Goal: Find specific page/section: Find specific page/section

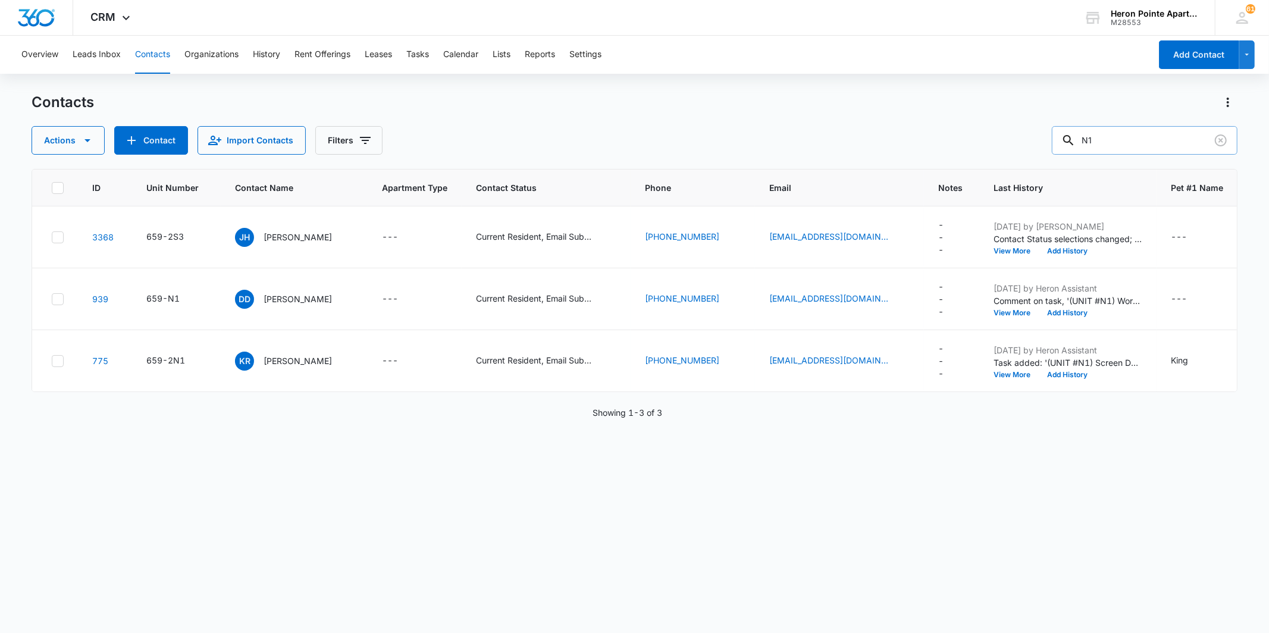
drag, startPoint x: 1129, startPoint y: 154, endPoint x: 1077, endPoint y: 144, distance: 52.6
click at [1115, 152] on input "N1" at bounding box center [1145, 140] width 186 height 29
type input "N"
type input "l8"
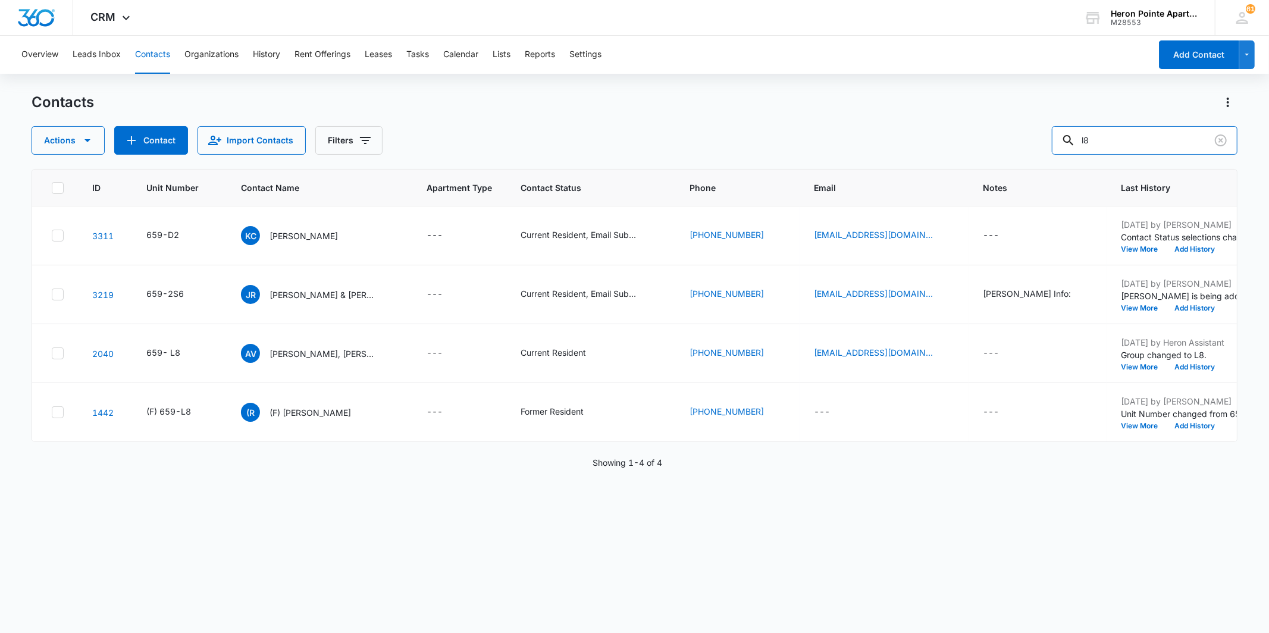
click at [1063, 143] on div "Actions Contact Import Contacts Filters l8" at bounding box center [635, 140] width 1206 height 29
type input "l4"
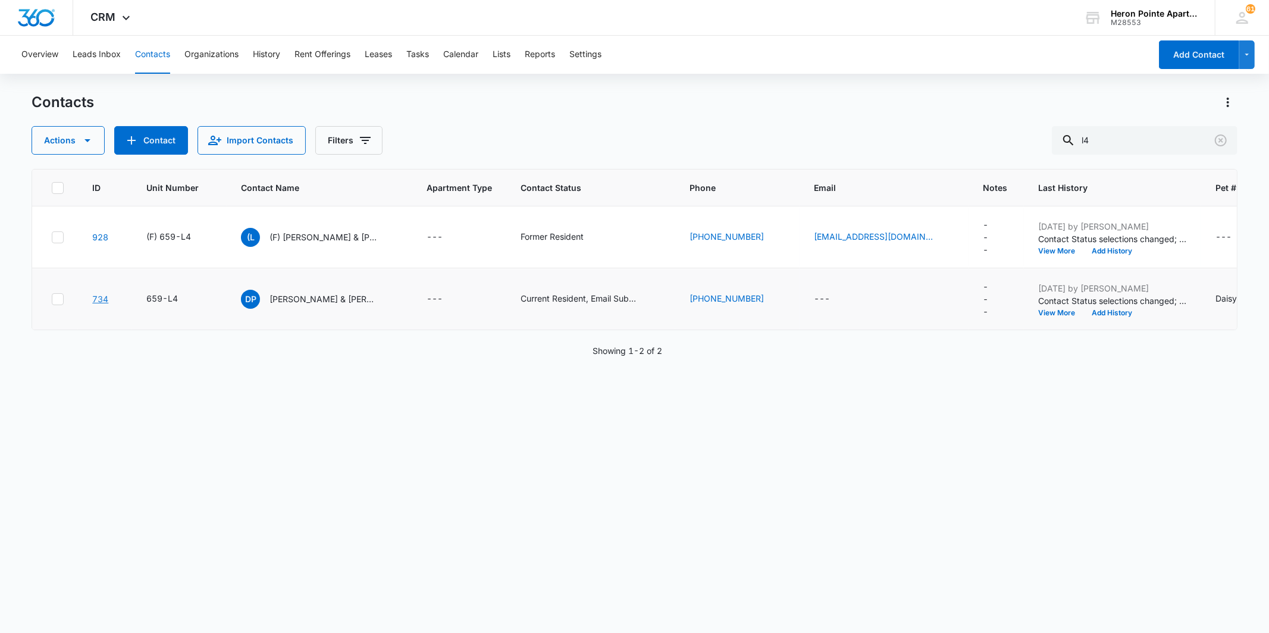
click at [100, 296] on link "734" at bounding box center [100, 299] width 16 height 10
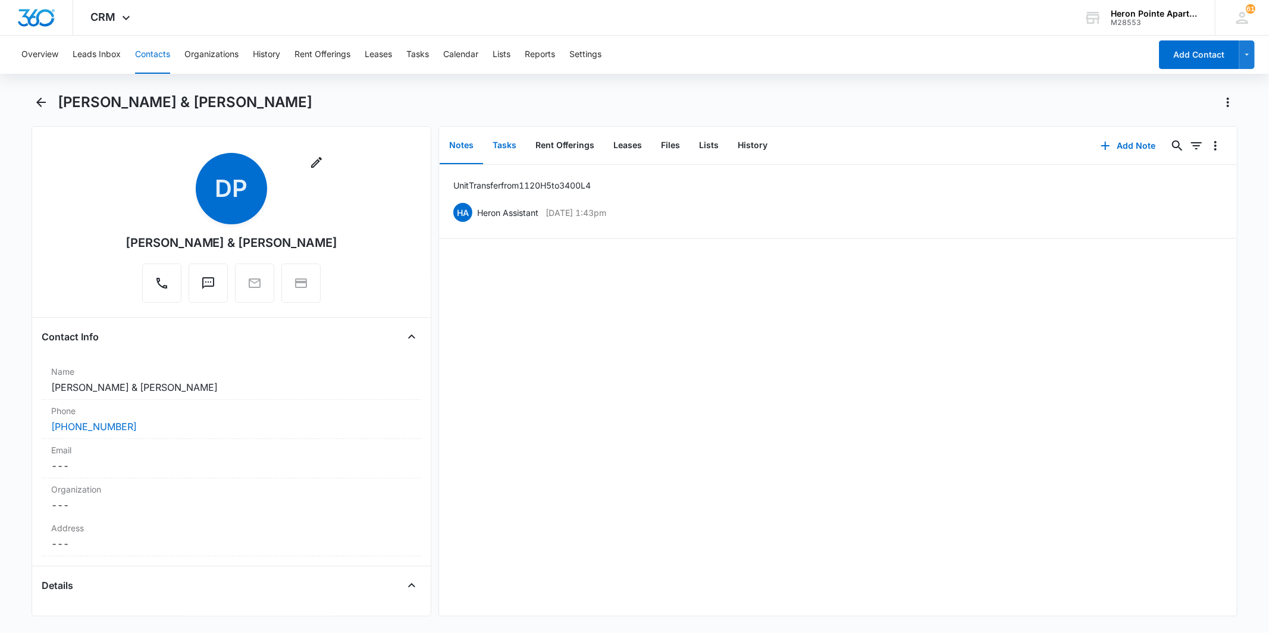
click at [508, 143] on button "Tasks" at bounding box center [504, 145] width 43 height 37
